Goal: Task Accomplishment & Management: Use online tool/utility

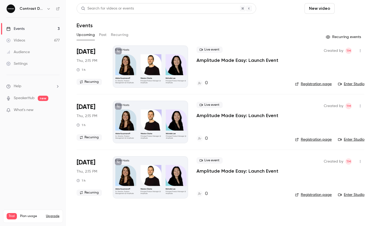
click at [338, 7] on button "Schedule" at bounding box center [351, 8] width 28 height 11
click at [328, 22] on div "One time event" at bounding box center [340, 22] width 40 height 5
click at [351, 6] on button "Schedule" at bounding box center [351, 8] width 28 height 11
click at [336, 20] on div "One time event" at bounding box center [340, 22] width 40 height 5
click at [346, 10] on button "Schedule" at bounding box center [351, 8] width 28 height 11
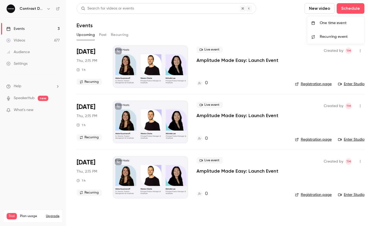
click at [336, 22] on div "One time event" at bounding box center [340, 22] width 40 height 5
click at [259, 25] on div "Events" at bounding box center [221, 25] width 288 height 6
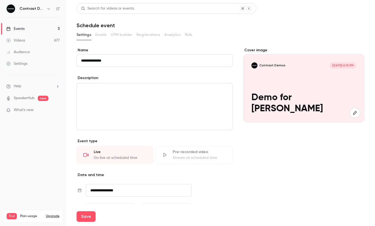
scroll to position [69, 0]
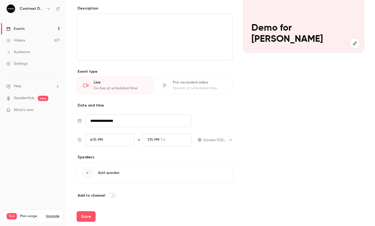
type input "**********"
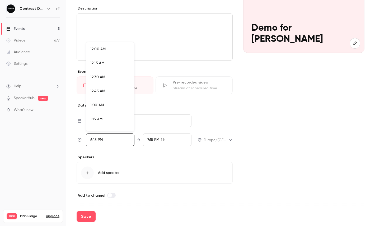
scroll to position [984, 0]
click at [86, 219] on div at bounding box center [187, 113] width 375 height 226
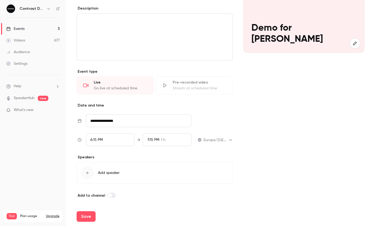
click at [86, 219] on button "Save" at bounding box center [86, 216] width 19 height 11
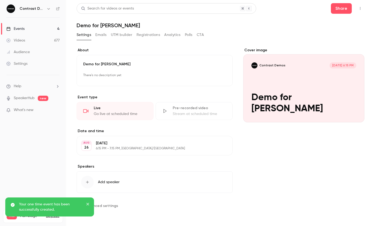
click at [363, 10] on button "button" at bounding box center [360, 8] width 8 height 8
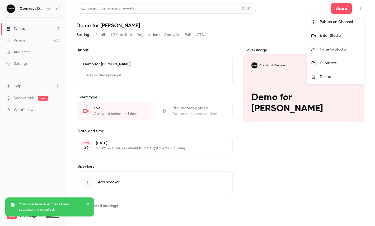
click at [321, 39] on li "Enter Studio" at bounding box center [335, 36] width 57 height 14
